Goal: Task Accomplishment & Management: Manage account settings

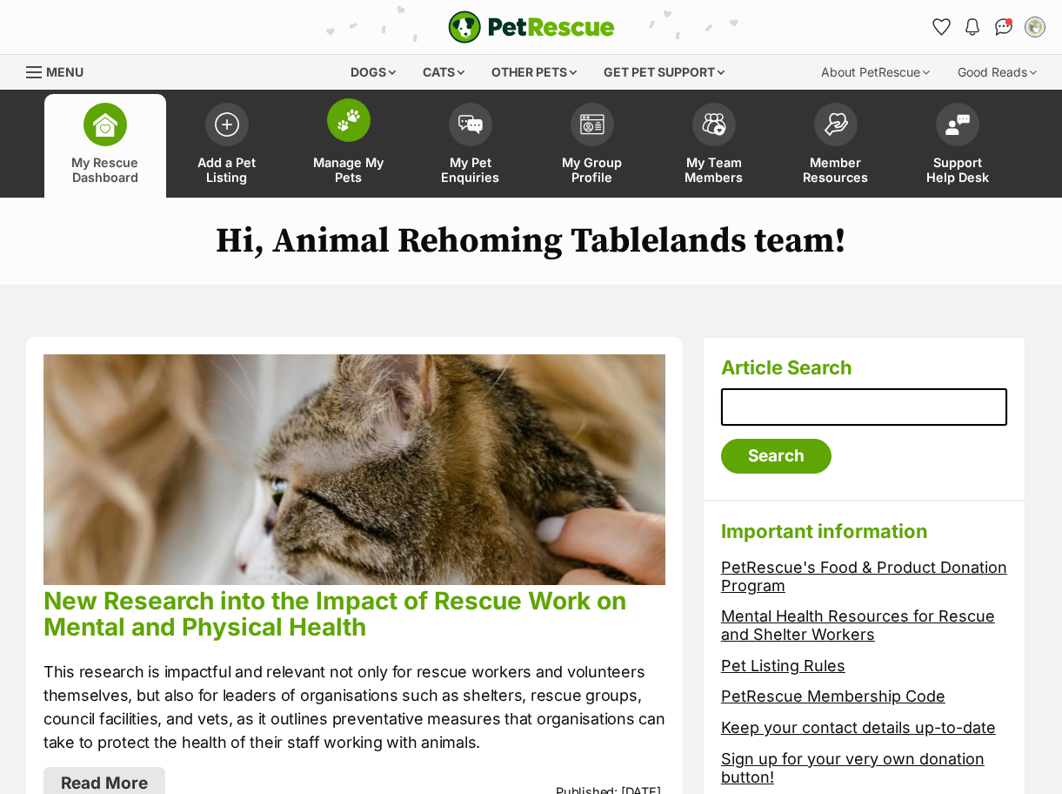
click at [352, 112] on img at bounding box center [349, 120] width 24 height 23
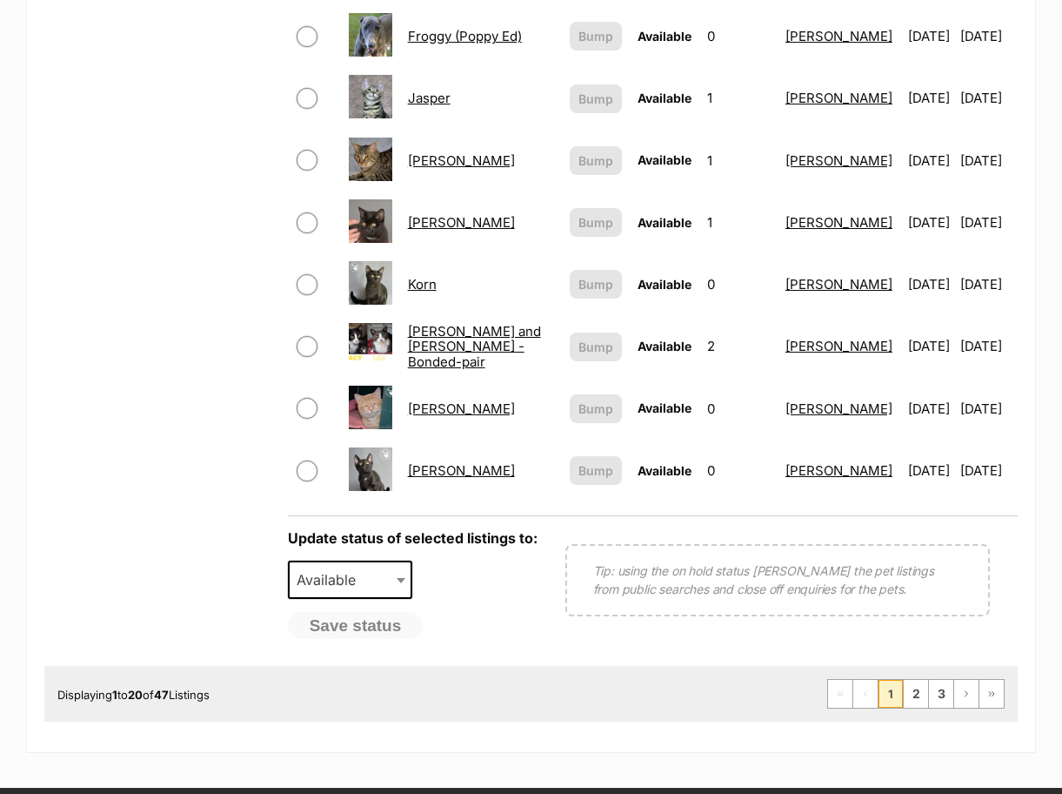
scroll to position [1305, 0]
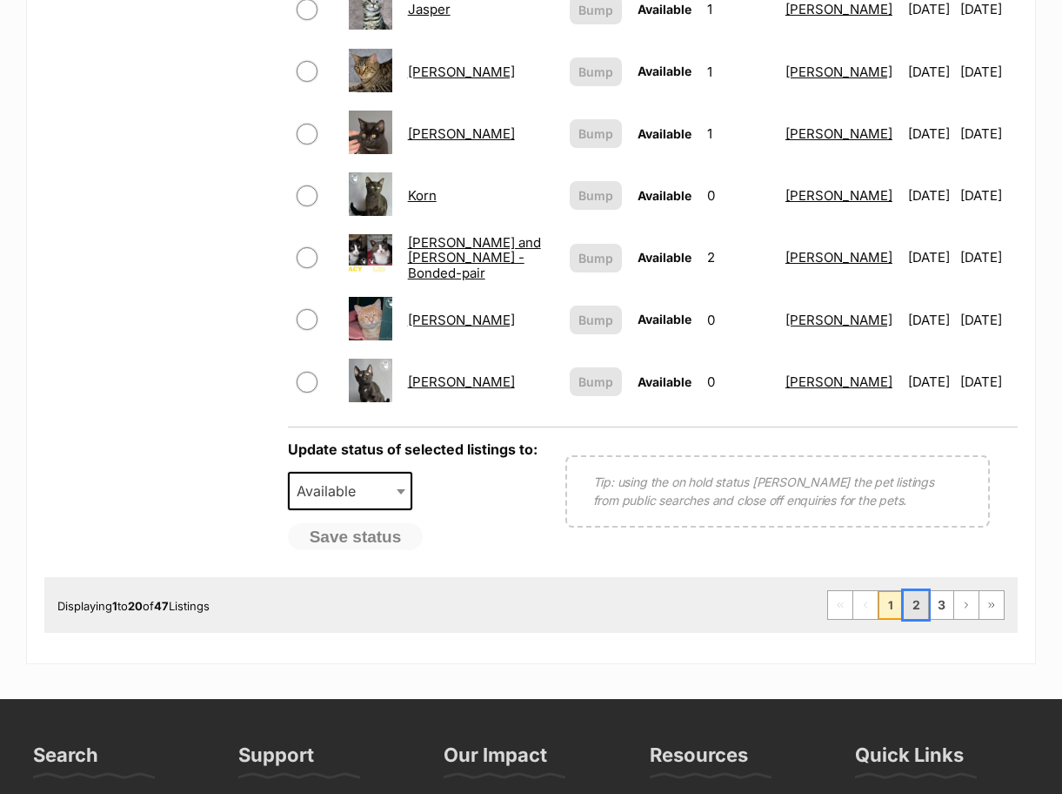
click at [913, 593] on link "2" at bounding box center [916, 605] width 24 height 28
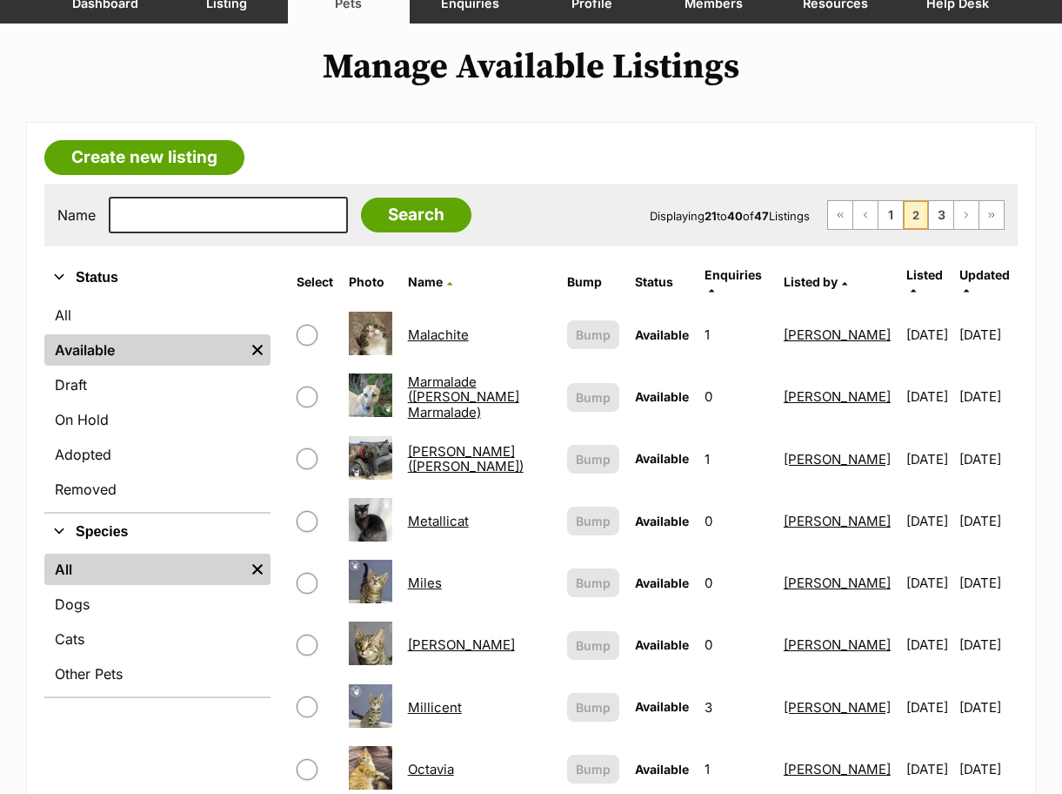
scroll to position [261, 0]
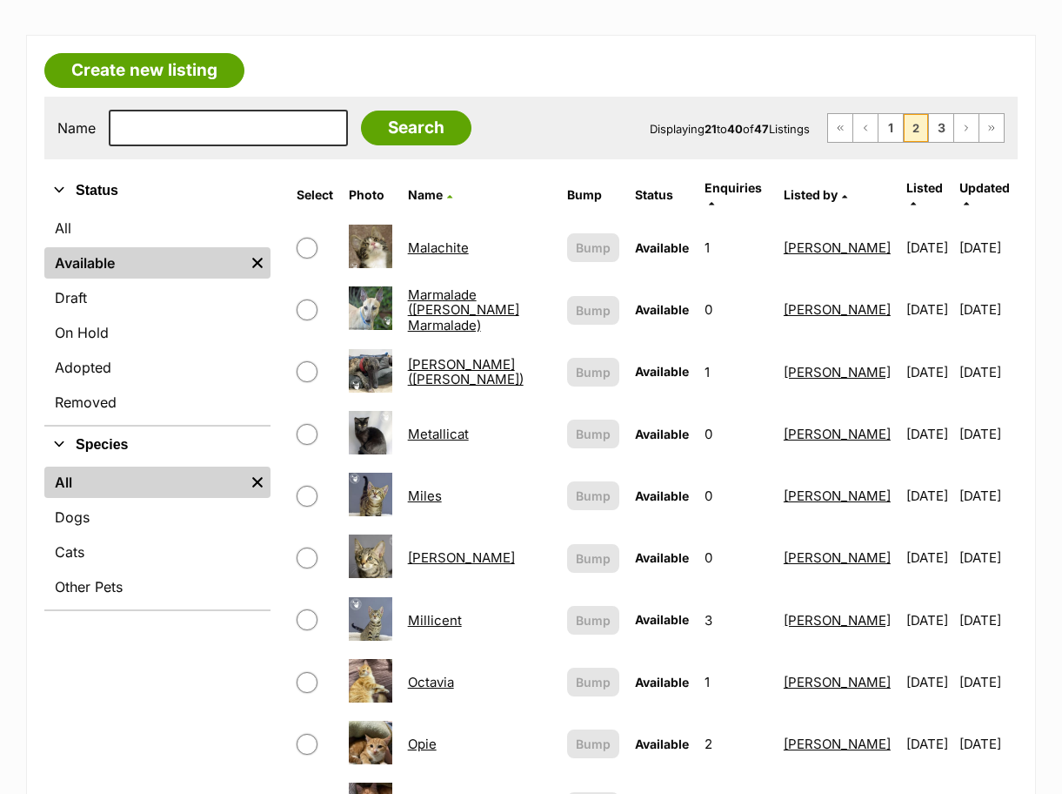
click at [297, 361] on input "checkbox" at bounding box center [307, 371] width 21 height 21
checkbox input "true"
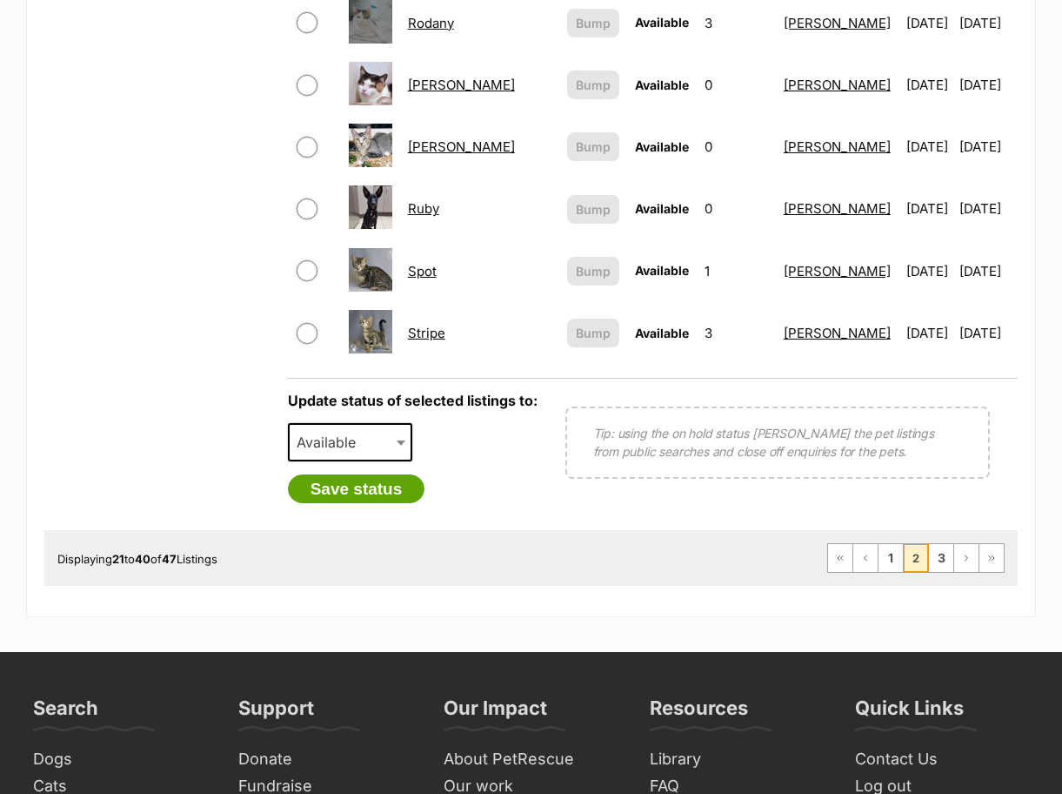
scroll to position [1566, 0]
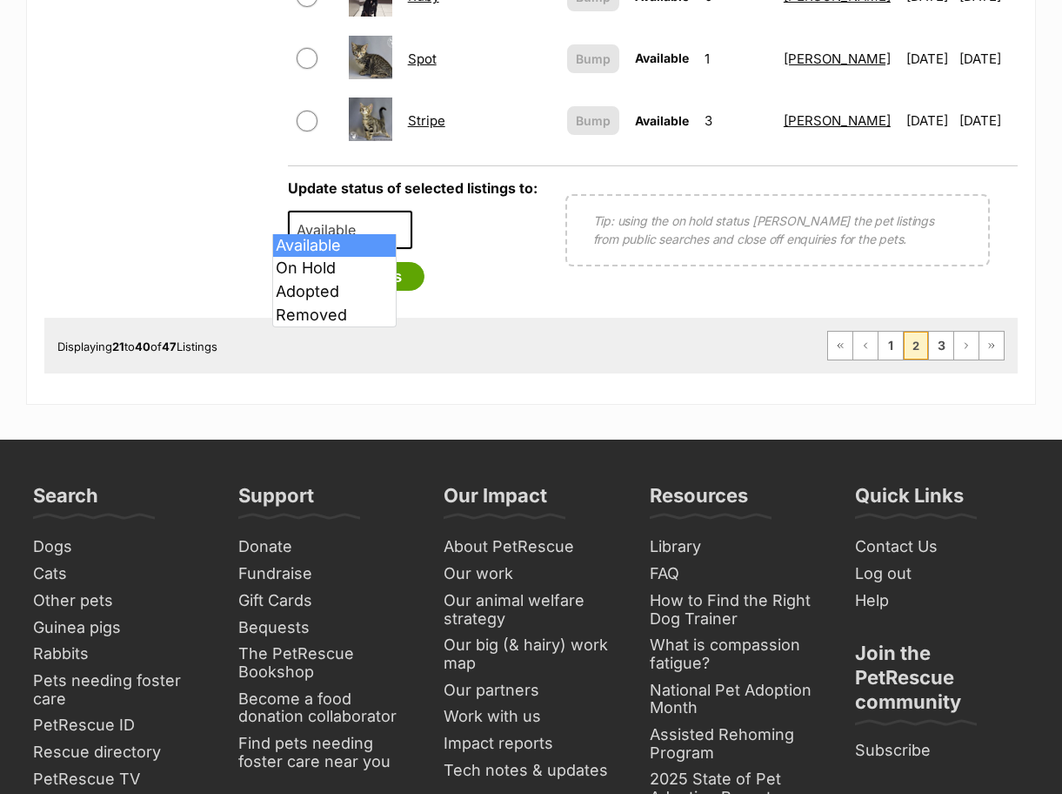
click at [339, 218] on span "Available" at bounding box center [332, 230] width 84 height 24
select select "on_hold"
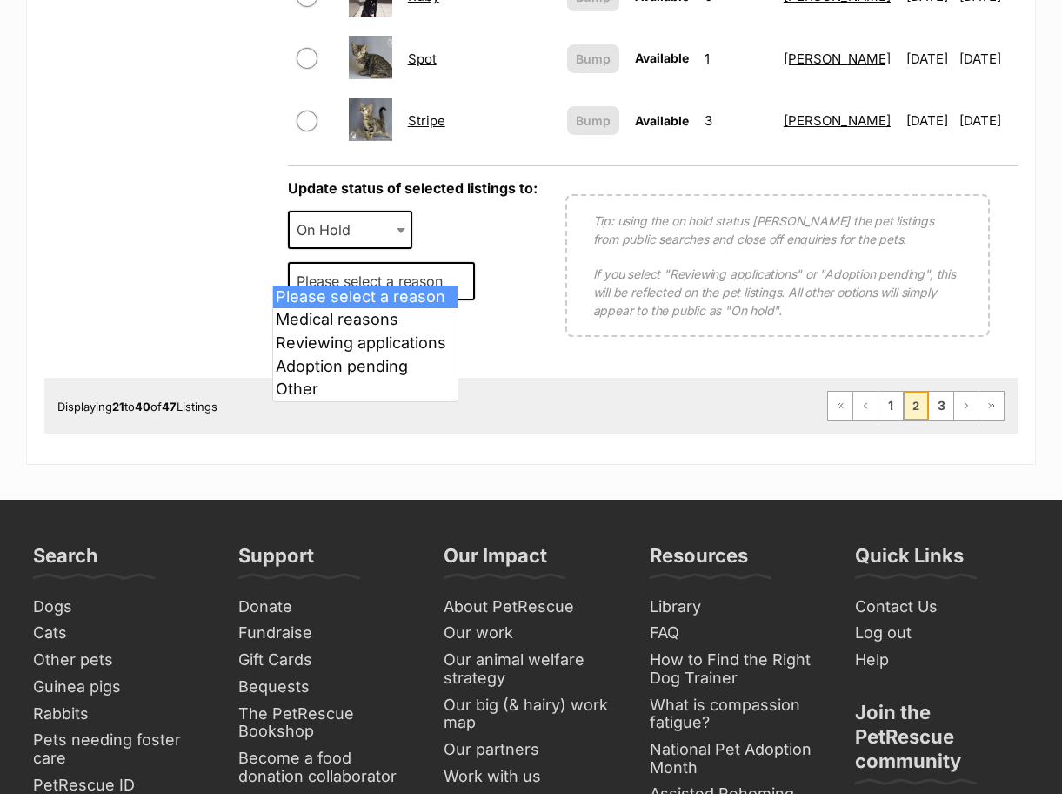
click at [336, 269] on span "Please select a reason" at bounding box center [375, 281] width 171 height 24
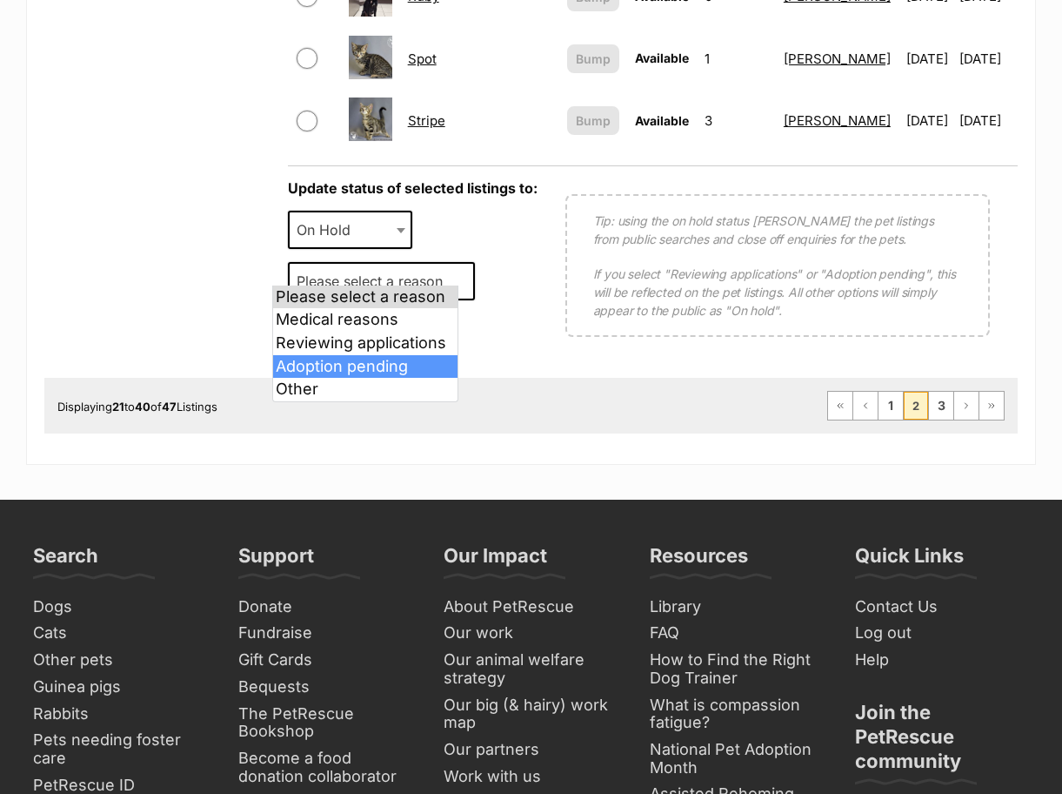
select select "adoption_pending"
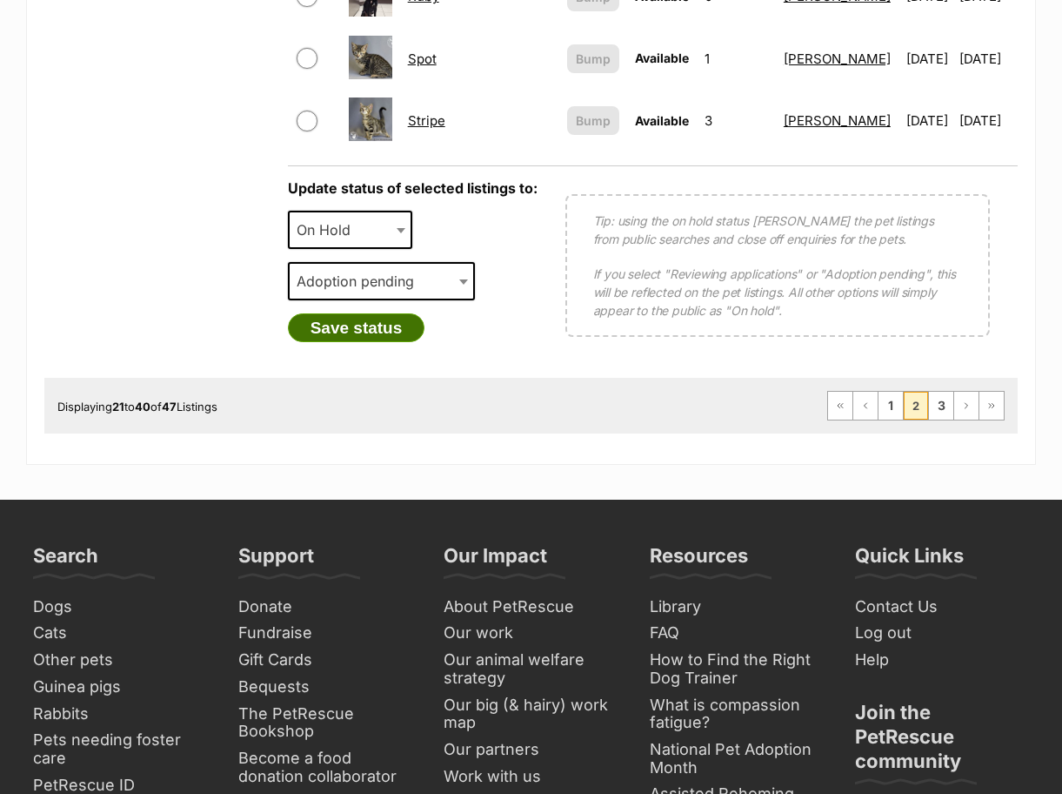
click at [352, 318] on button "Save status" at bounding box center [356, 328] width 137 height 30
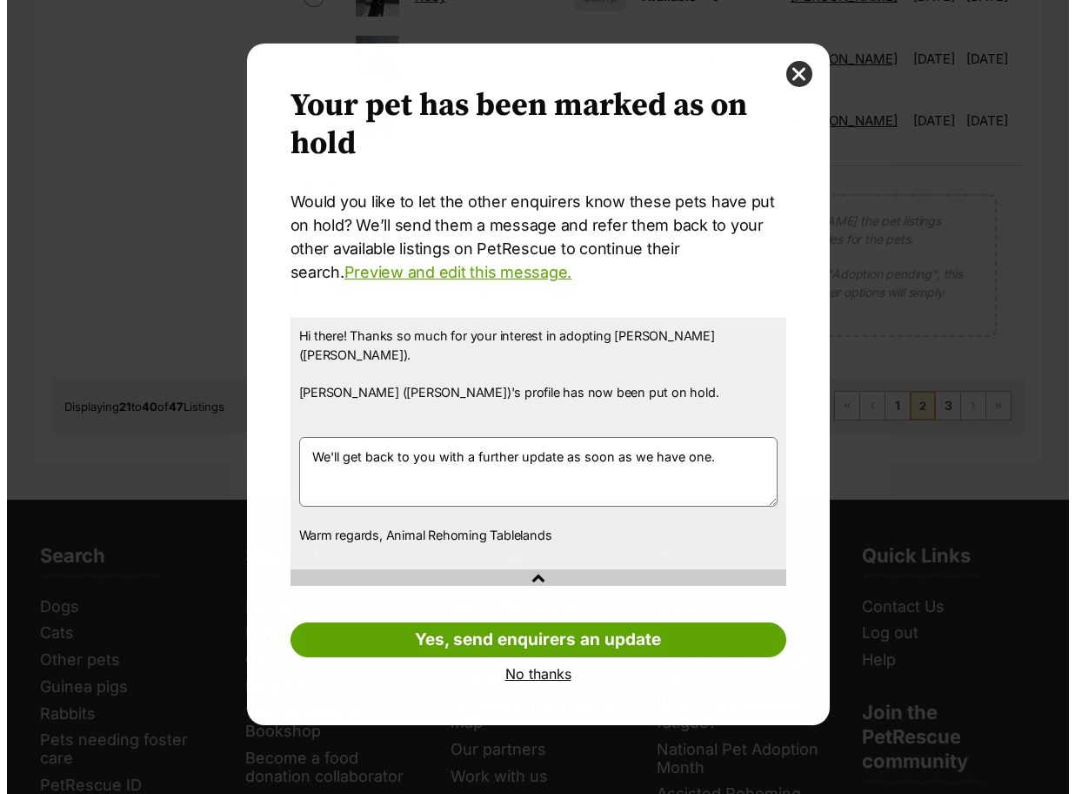
scroll to position [0, 0]
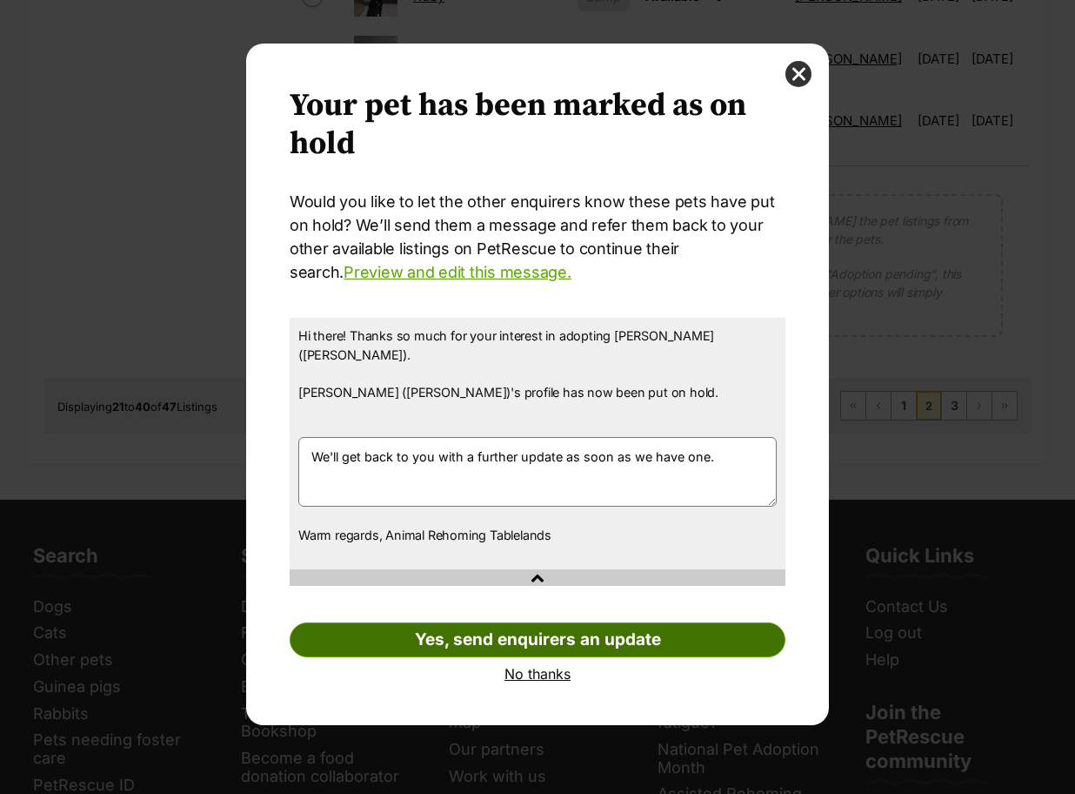
click at [553, 622] on link "Yes, send enquirers an update" at bounding box center [538, 639] width 496 height 35
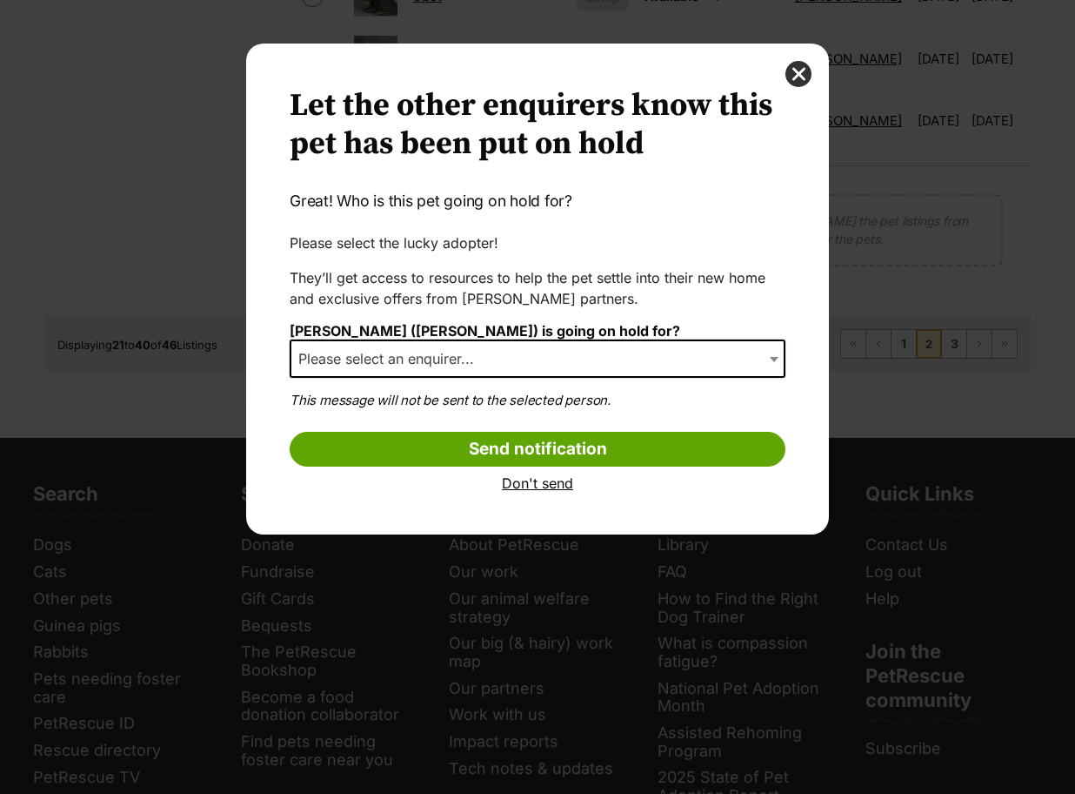
click at [348, 354] on span "Please select an enquirer..." at bounding box center [391, 358] width 200 height 24
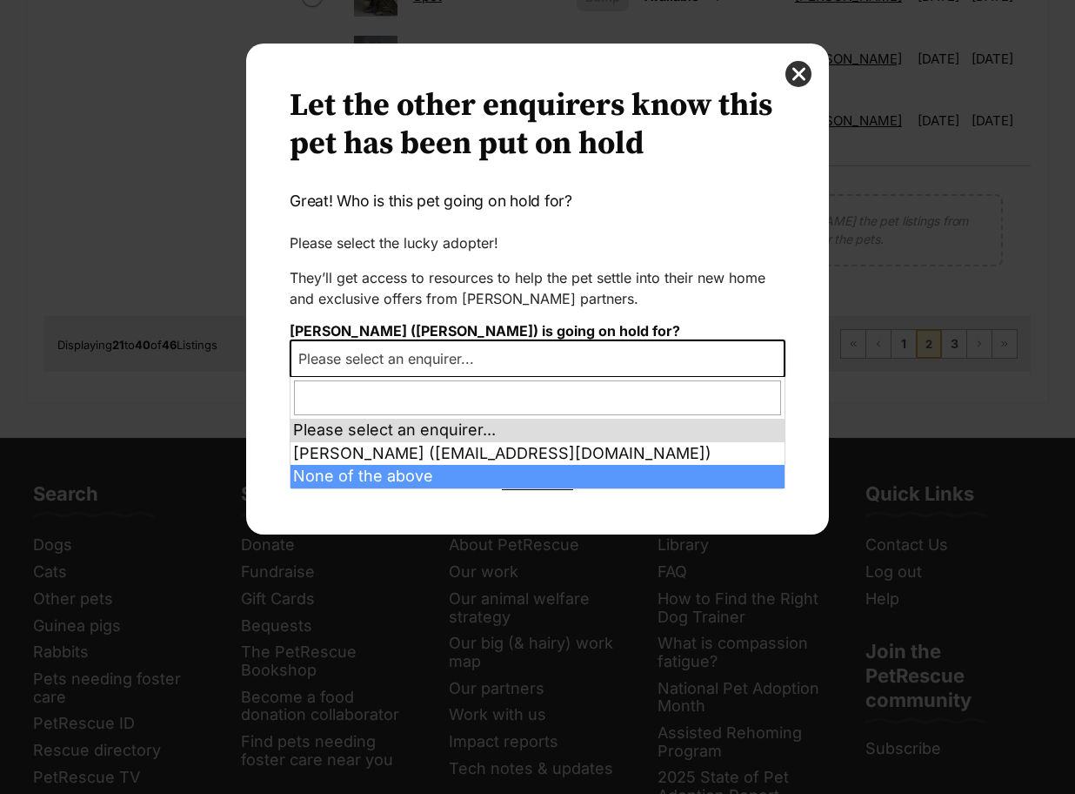
select select "other"
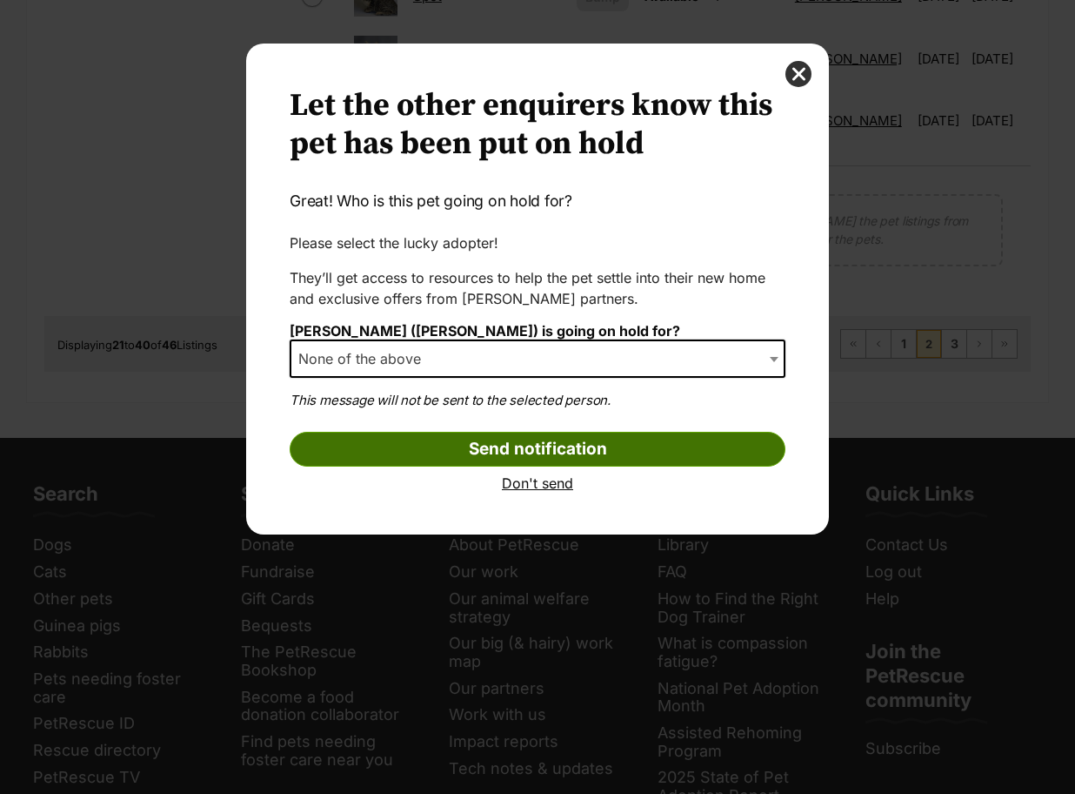
click at [544, 452] on input "Send notification" at bounding box center [538, 449] width 496 height 35
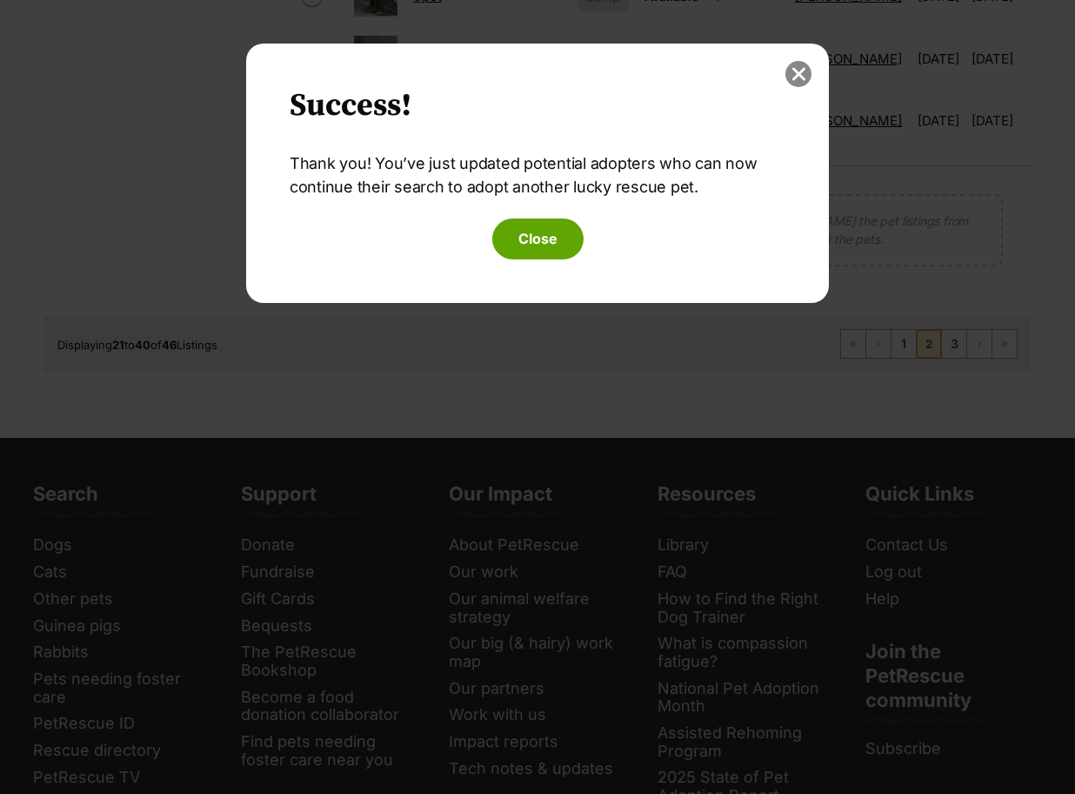
click at [807, 71] on button "close" at bounding box center [799, 74] width 26 height 26
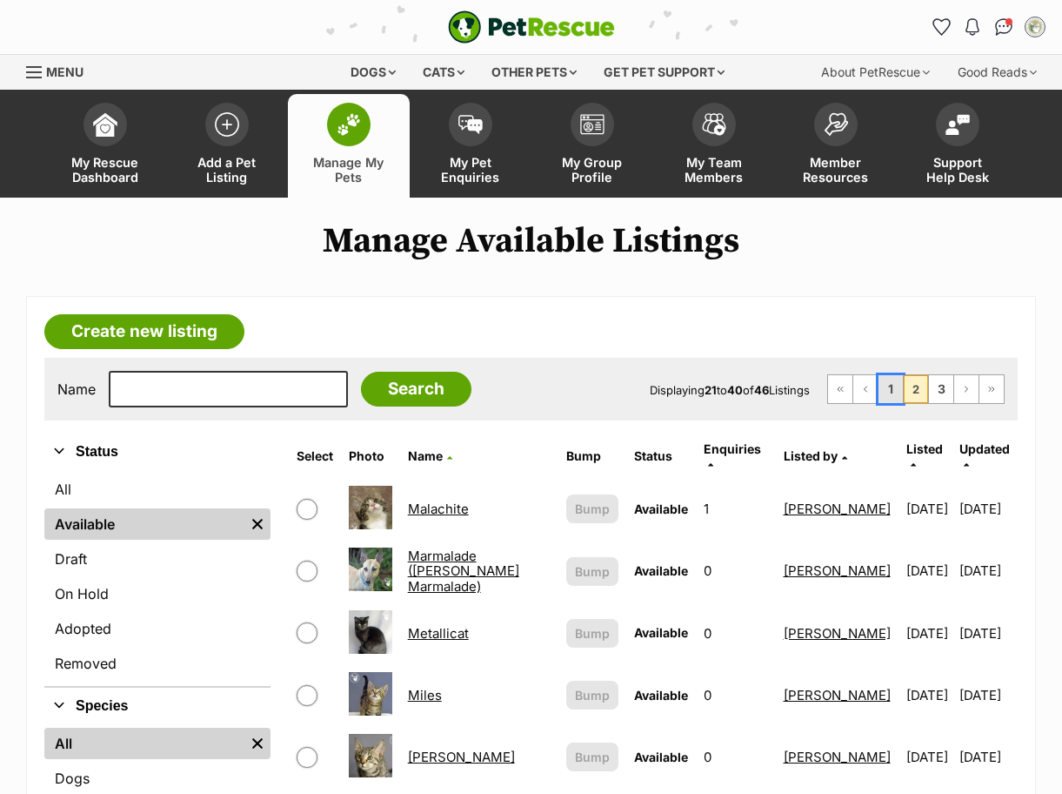
click at [888, 392] on link "1" at bounding box center [891, 389] width 24 height 28
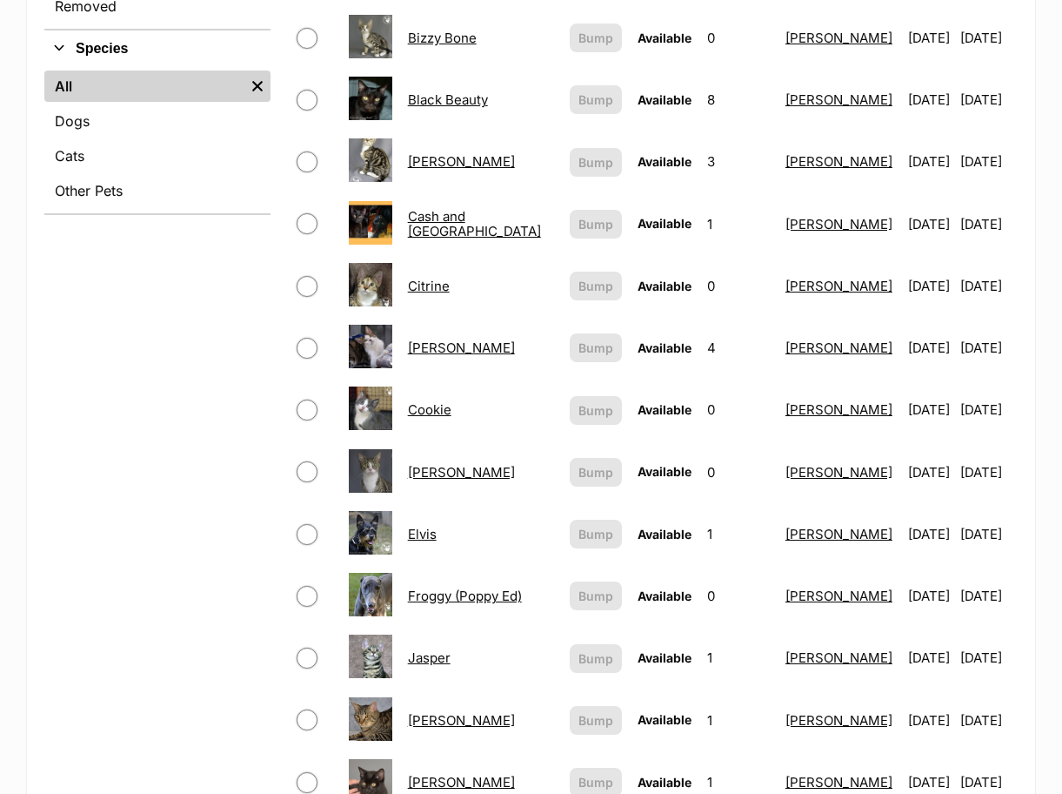
scroll to position [261, 0]
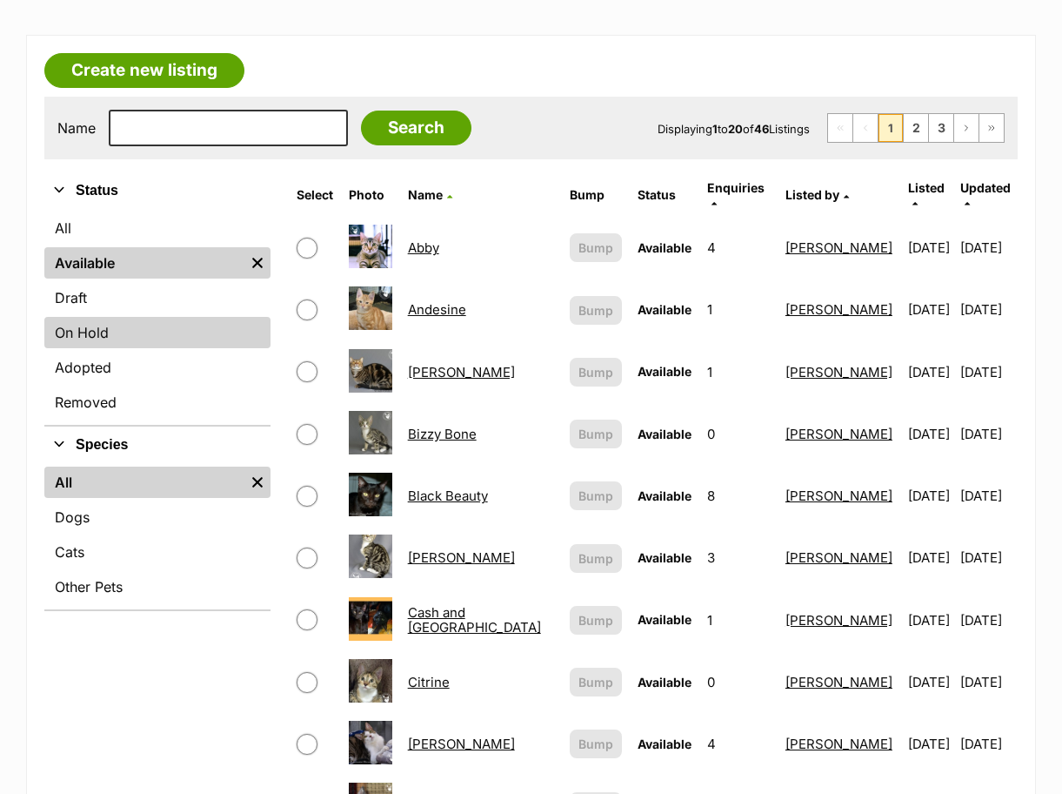
click at [97, 320] on link "On Hold" at bounding box center [157, 332] width 226 height 31
